Goal: Register for event/course

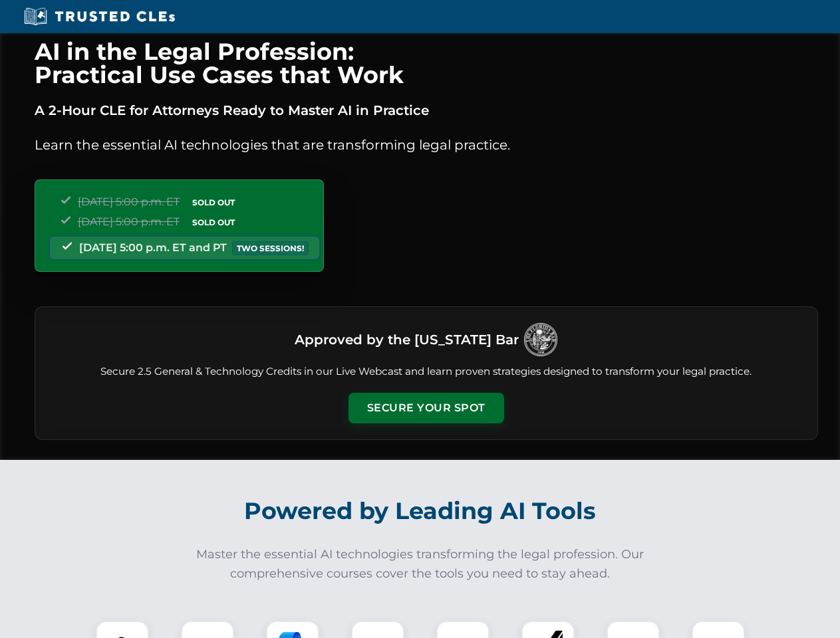
click at [426, 408] on button "Secure Your Spot" at bounding box center [426, 408] width 156 height 31
click at [122, 630] on img at bounding box center [122, 647] width 39 height 39
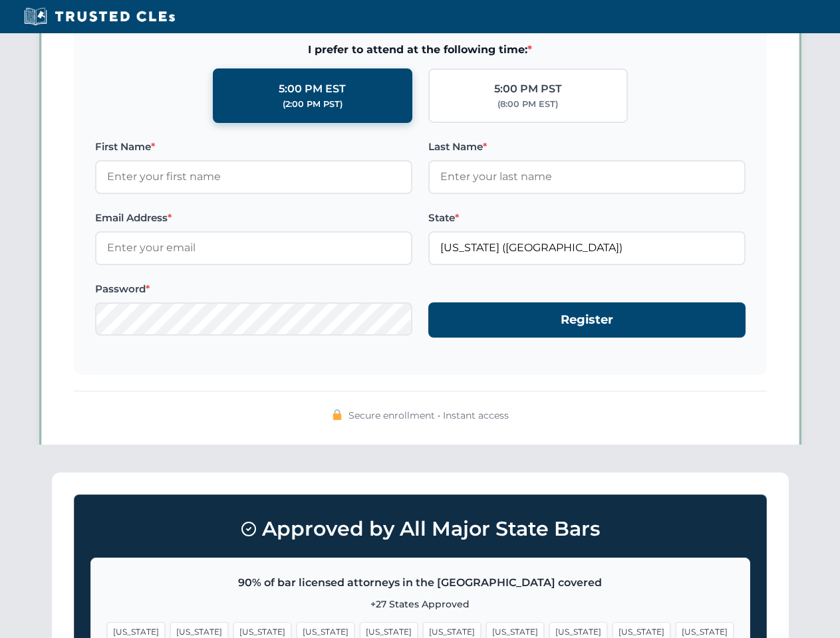
click at [486, 630] on span "[US_STATE]" at bounding box center [515, 632] width 58 height 19
click at [613, 630] on span "[US_STATE]" at bounding box center [642, 632] width 58 height 19
